Goal: Information Seeking & Learning: Learn about a topic

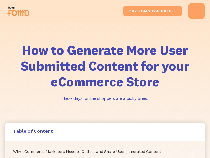
scroll to position [2600, 0]
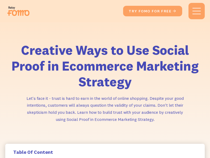
scroll to position [506, 0]
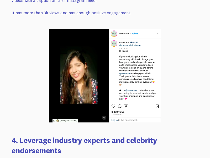
scroll to position [2286, 0]
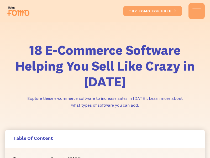
scroll to position [2710, 0]
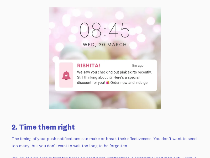
scroll to position [1835, 0]
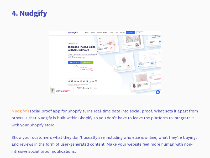
scroll to position [2043, 0]
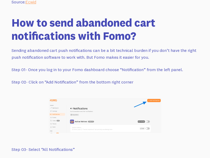
scroll to position [3918, 0]
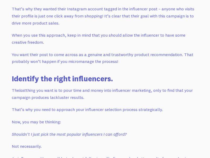
scroll to position [2037, 0]
